Goal: Task Accomplishment & Management: Use online tool/utility

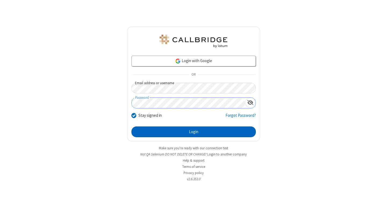
click at [193, 132] on button "Login" at bounding box center [193, 131] width 124 height 11
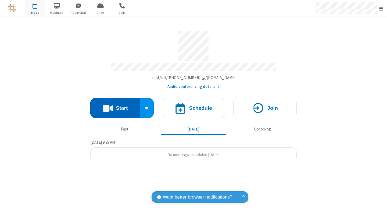
click at [115, 105] on button "Start" at bounding box center [115, 108] width 50 height 20
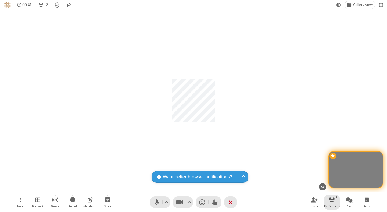
click at [332, 206] on span "Participants" at bounding box center [332, 205] width 16 height 3
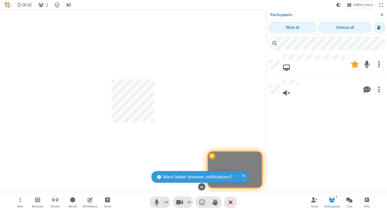
click at [381, 15] on span "Close sidebar" at bounding box center [381, 15] width 3 height 4
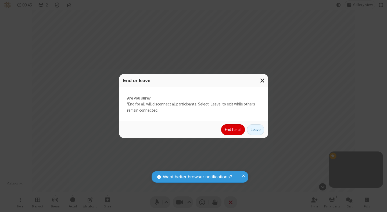
click at [233, 129] on button "End for all" at bounding box center [233, 129] width 24 height 11
